Goal: Task Accomplishment & Management: Use online tool/utility

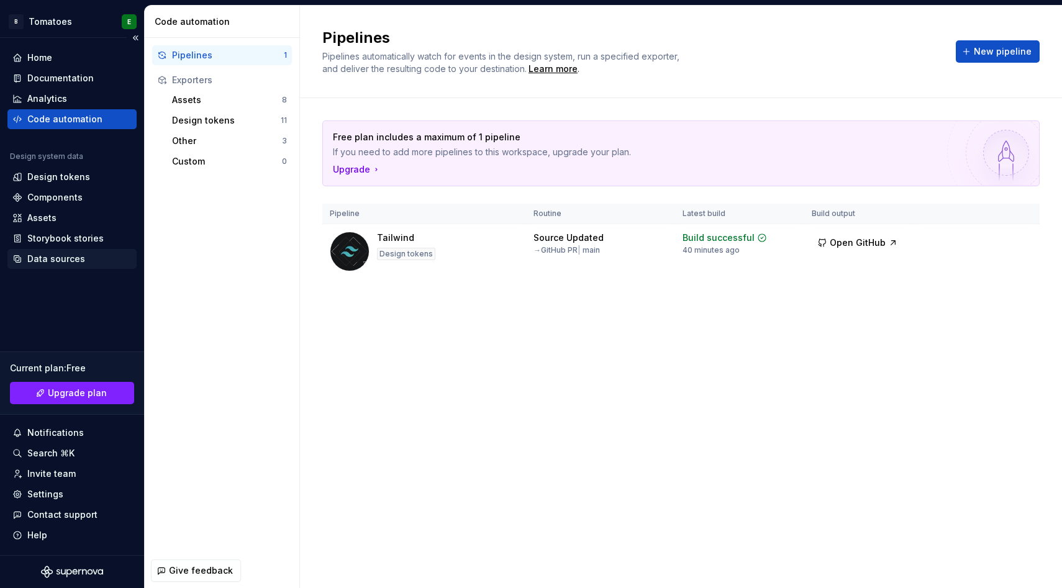
click at [35, 259] on div "Data sources" at bounding box center [56, 259] width 58 height 12
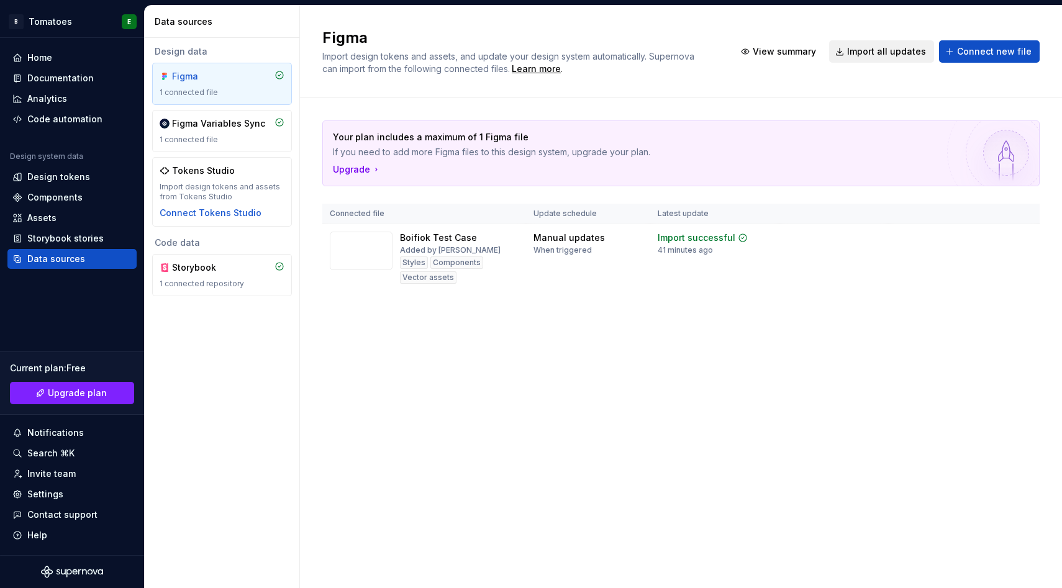
click at [879, 55] on span "Import all updates" at bounding box center [886, 51] width 79 height 12
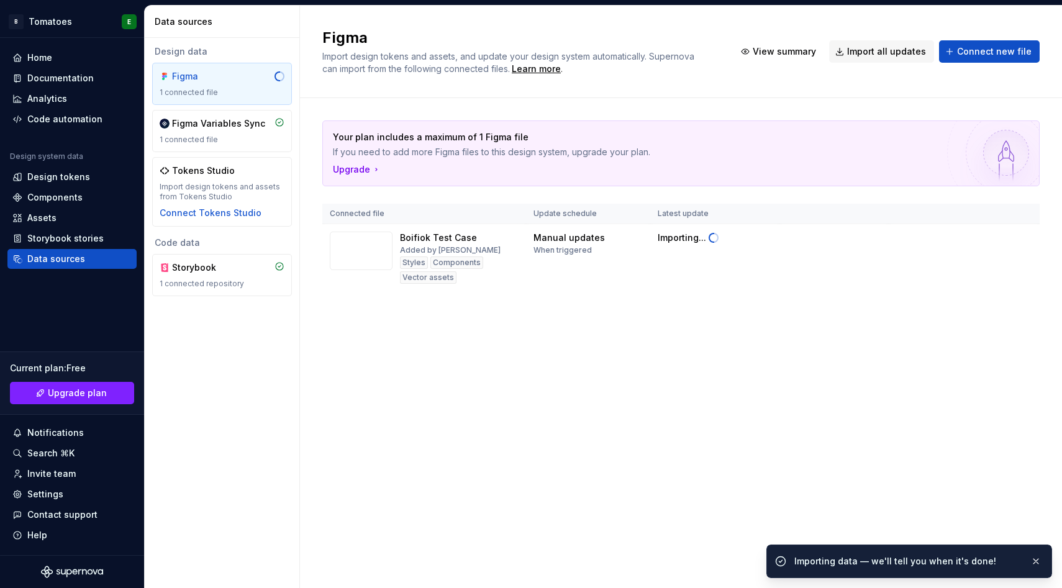
click at [724, 335] on div "Your plan includes a maximum of 1 Figma file If you need to add more Figma file…" at bounding box center [680, 218] width 717 height 240
click at [50, 125] on div "Code automation" at bounding box center [64, 119] width 75 height 12
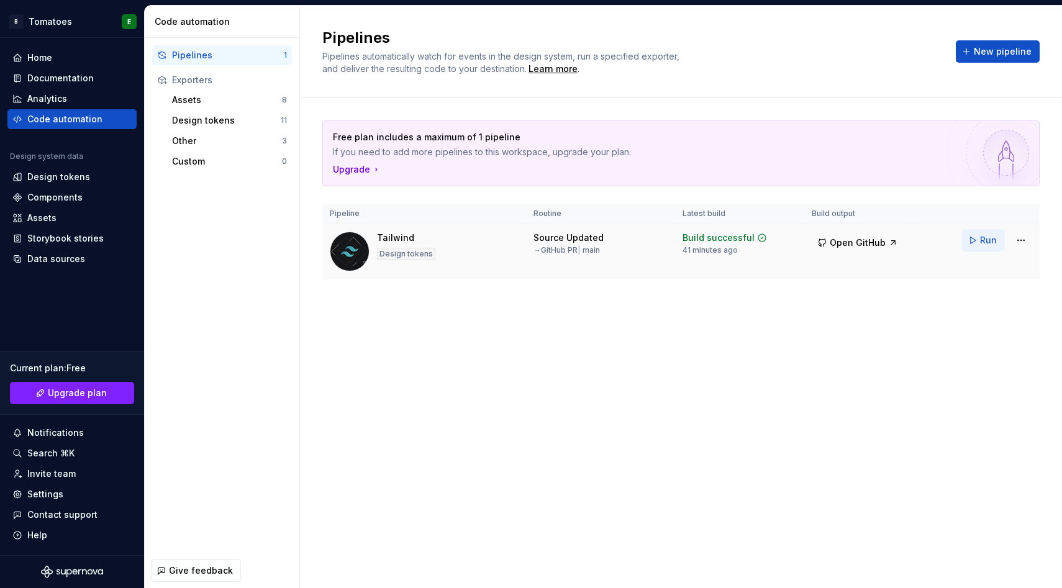
click at [976, 242] on button "Run" at bounding box center [983, 240] width 43 height 22
click at [81, 253] on div "Data sources" at bounding box center [56, 259] width 58 height 12
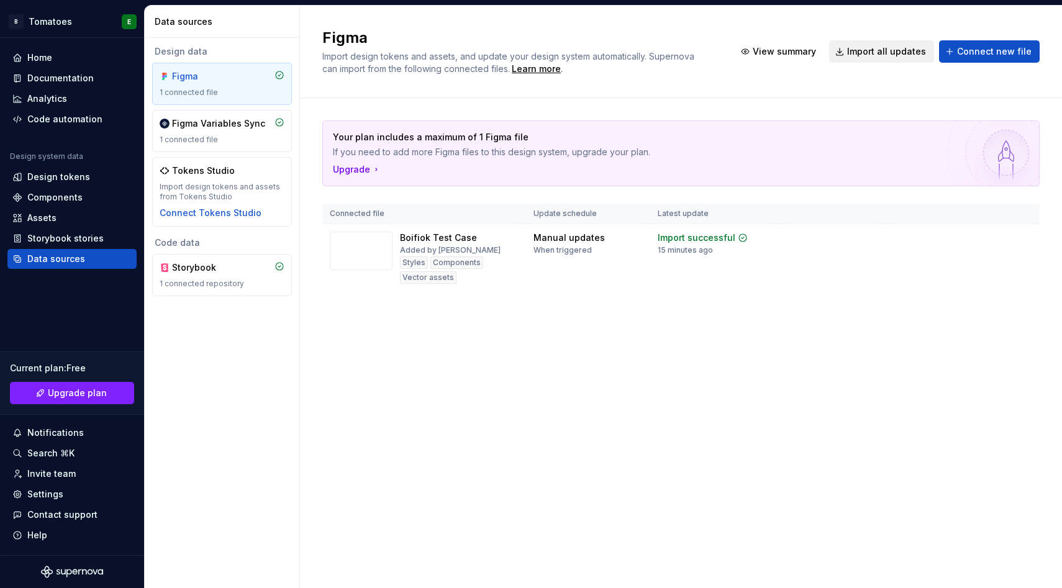
click at [902, 54] on span "Import all updates" at bounding box center [886, 51] width 79 height 12
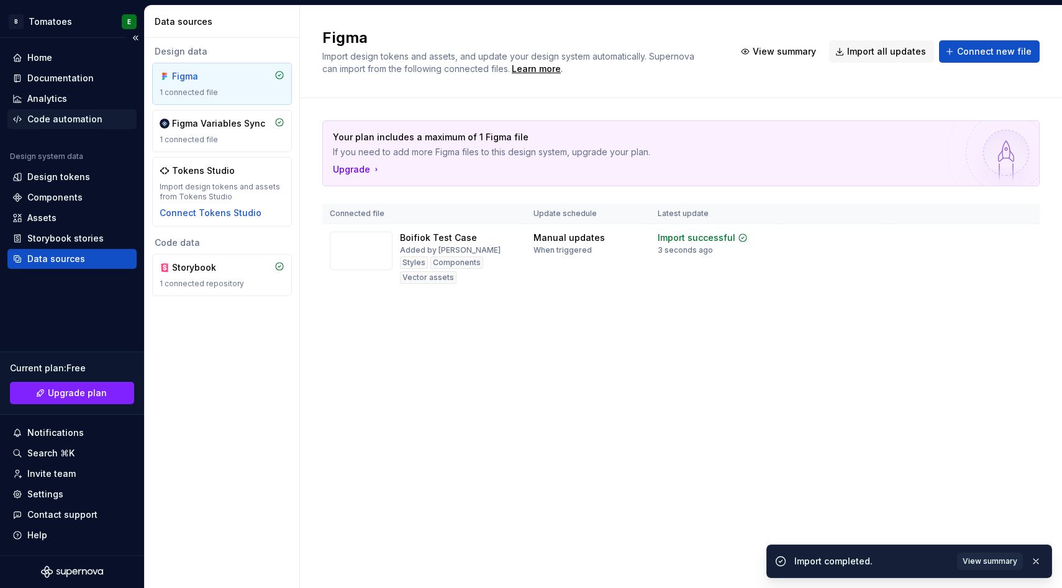
click at [55, 119] on div "Code automation" at bounding box center [64, 119] width 75 height 12
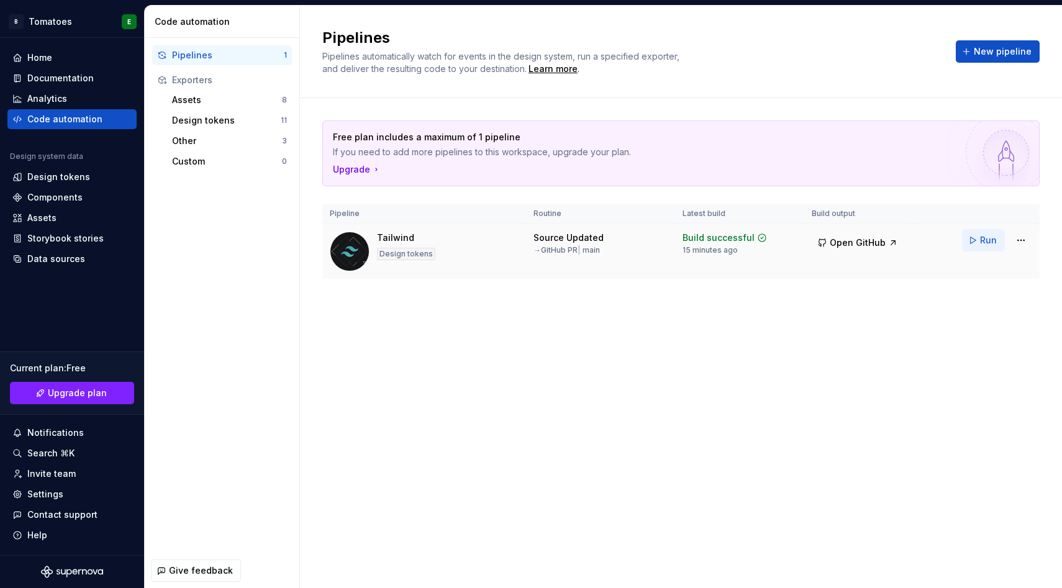
click at [981, 247] on button "Run" at bounding box center [983, 240] width 43 height 22
click at [62, 253] on div "Data sources" at bounding box center [56, 259] width 58 height 12
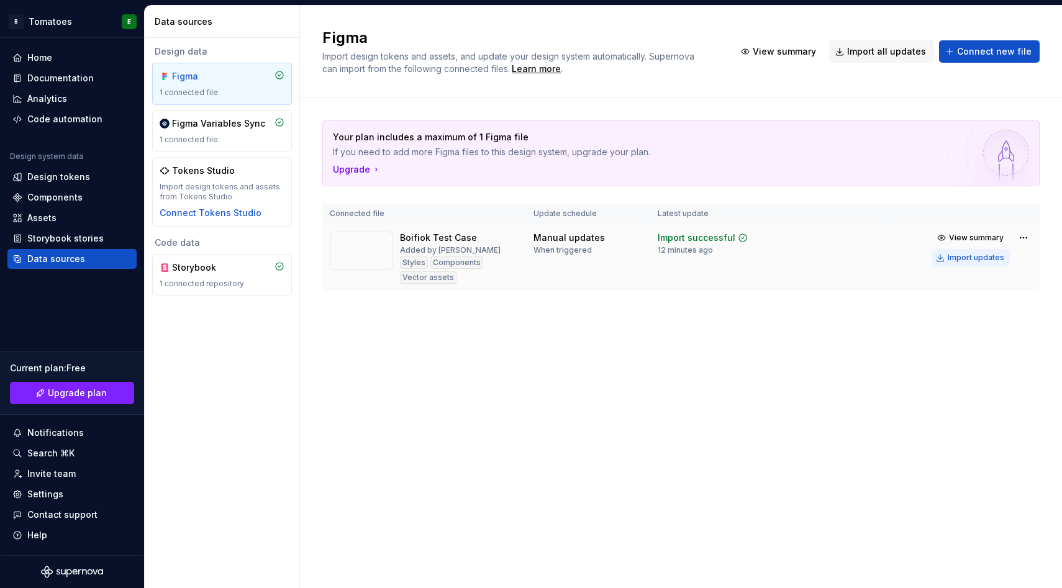
click at [951, 257] on div "Import updates" at bounding box center [976, 258] width 57 height 10
click at [48, 120] on div "Code automation" at bounding box center [64, 119] width 75 height 12
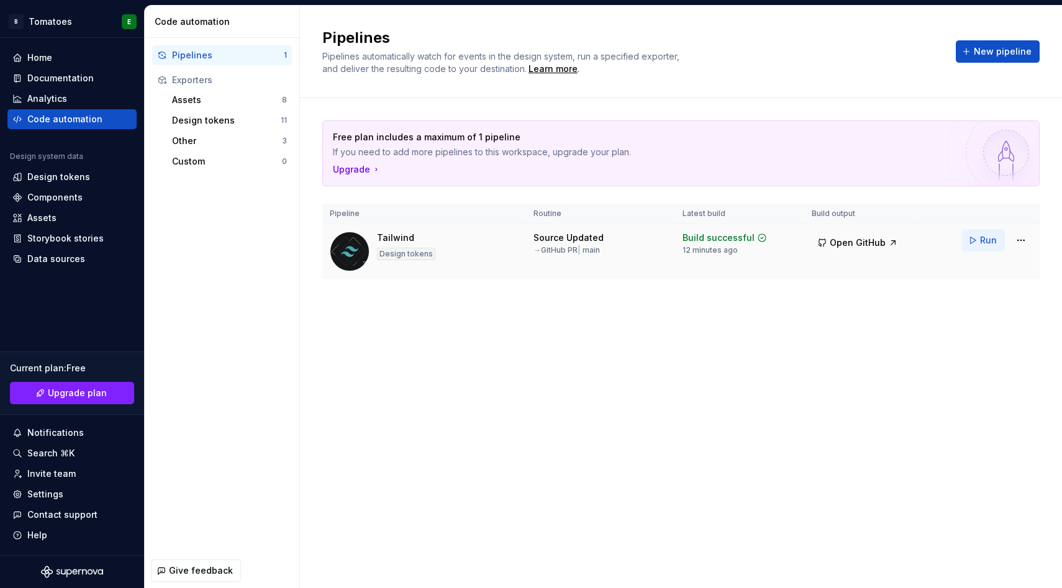
click at [977, 239] on button "Run" at bounding box center [983, 240] width 43 height 22
click at [83, 253] on div "Data sources" at bounding box center [71, 259] width 119 height 12
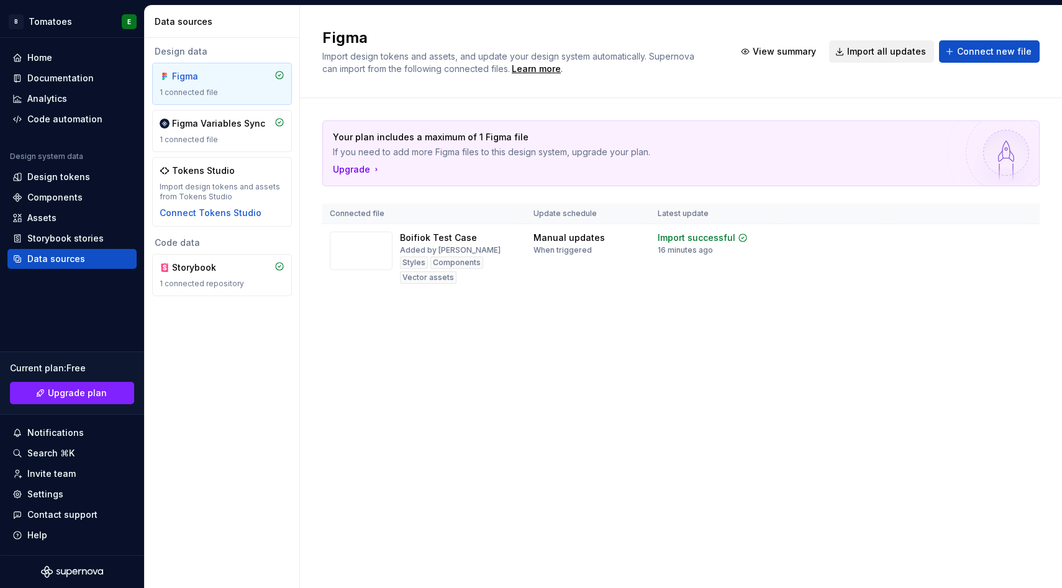
click at [891, 43] on button "Import all updates" at bounding box center [881, 51] width 105 height 22
click at [891, 48] on span "Import all updates" at bounding box center [886, 51] width 79 height 12
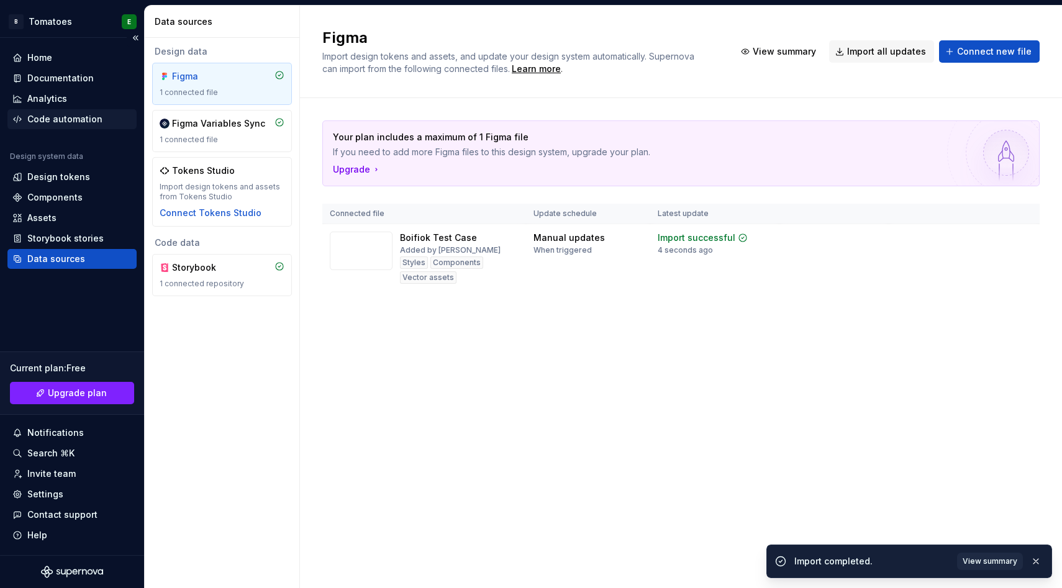
click at [68, 120] on div "Code automation" at bounding box center [64, 119] width 75 height 12
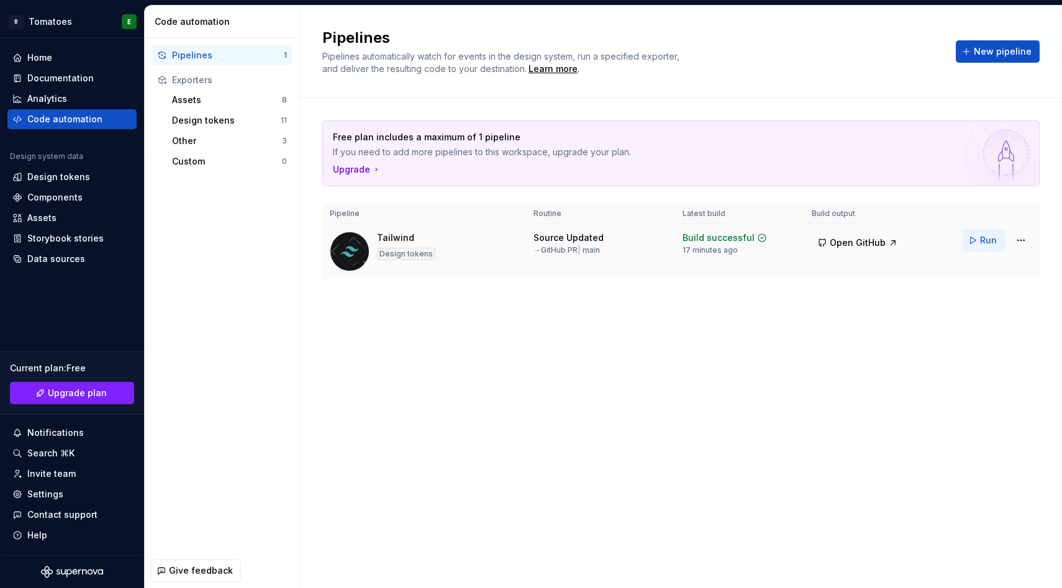
click at [968, 239] on button "Run" at bounding box center [983, 240] width 43 height 22
